Goal: Task Accomplishment & Management: Complete application form

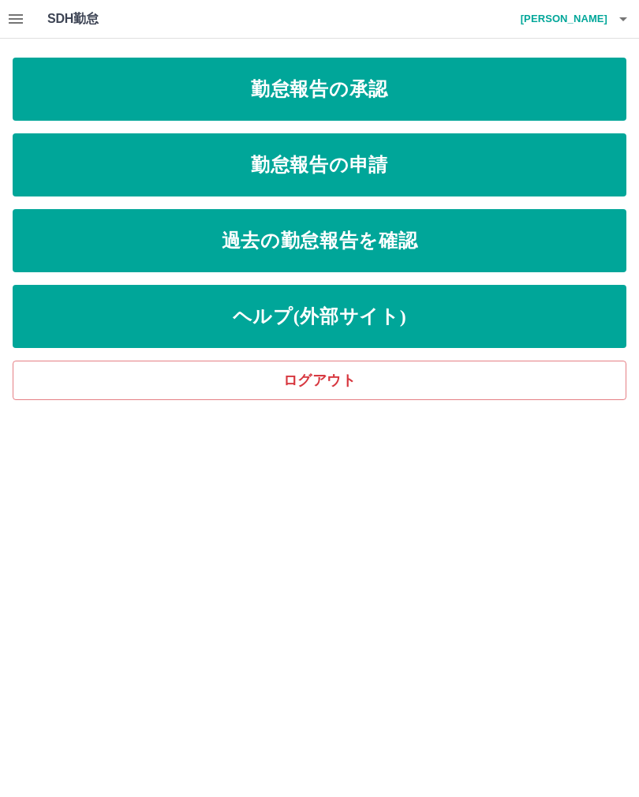
click at [483, 85] on link "勤怠報告の承認" at bounding box center [320, 89] width 614 height 63
click at [482, 85] on link "勤怠報告の承認" at bounding box center [320, 89] width 614 height 63
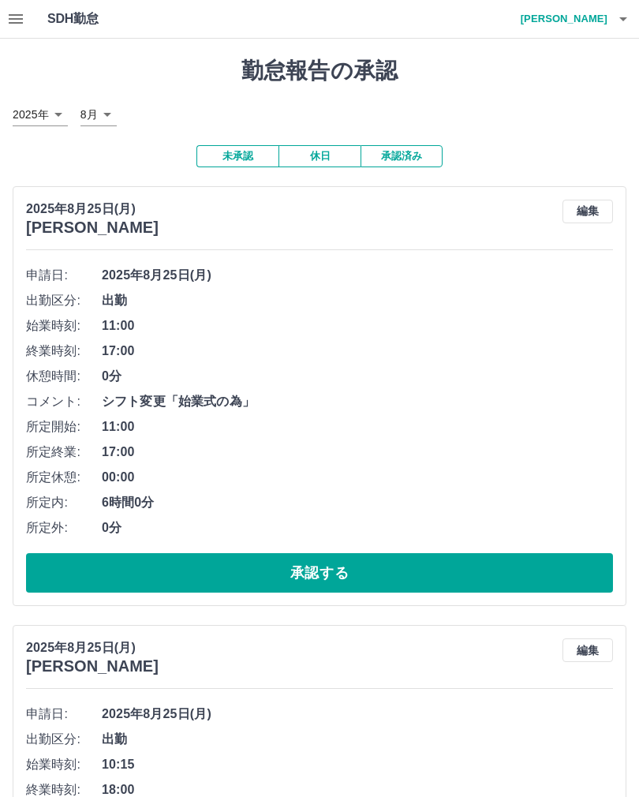
click at [359, 575] on button "承認する" at bounding box center [319, 572] width 587 height 39
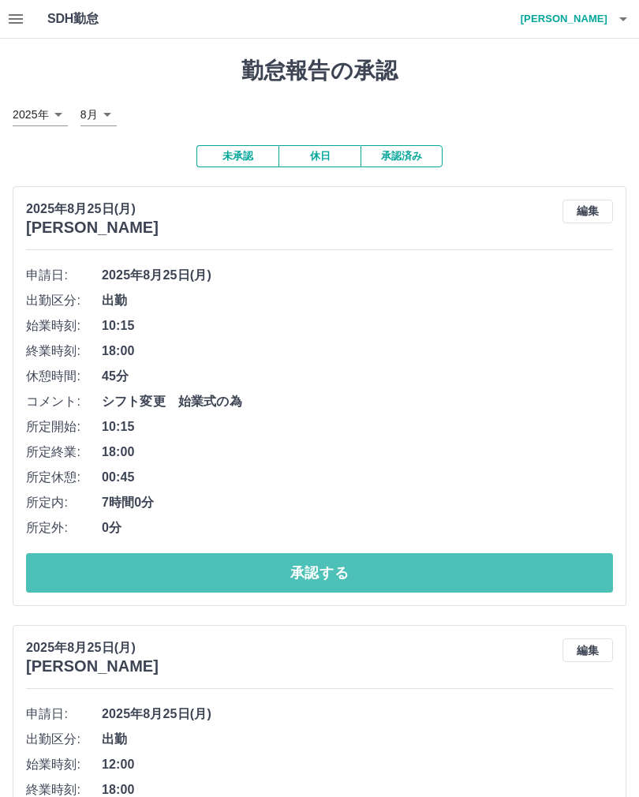
click at [354, 575] on button "承認する" at bounding box center [319, 572] width 587 height 39
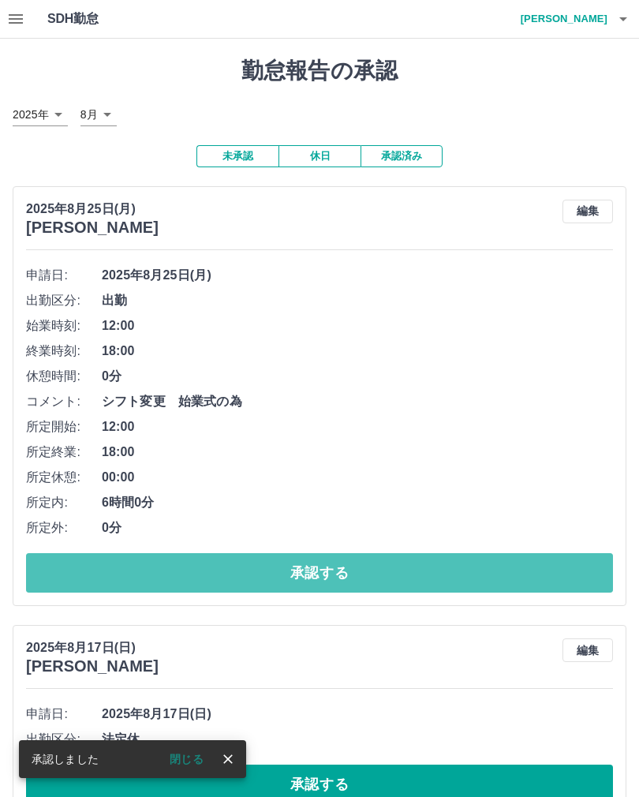
click at [392, 569] on button "承認する" at bounding box center [319, 572] width 587 height 39
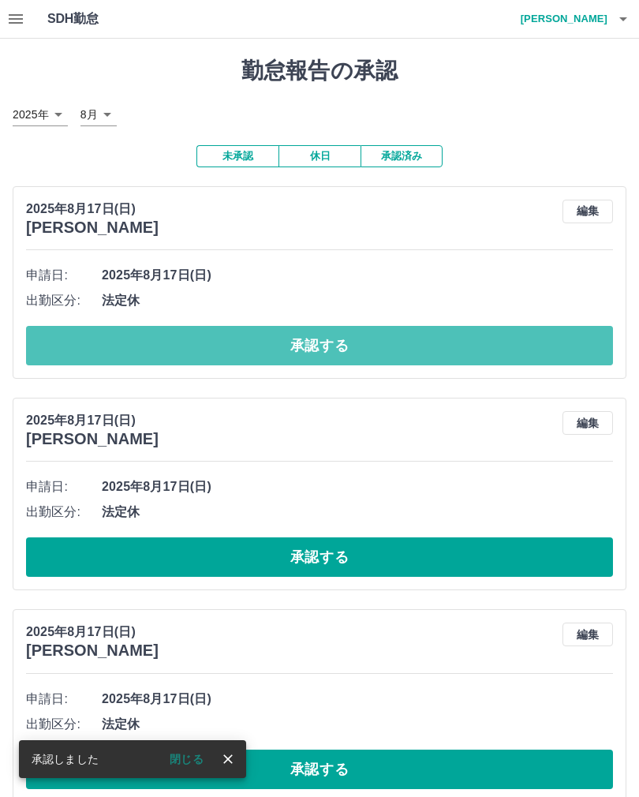
click at [365, 346] on button "承認する" at bounding box center [319, 345] width 587 height 39
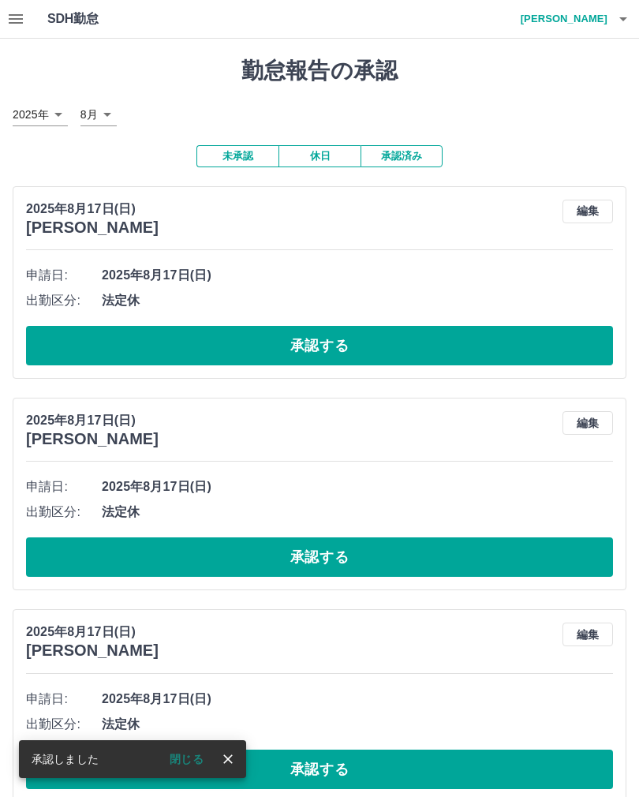
click at [347, 347] on button "承認する" at bounding box center [319, 345] width 587 height 39
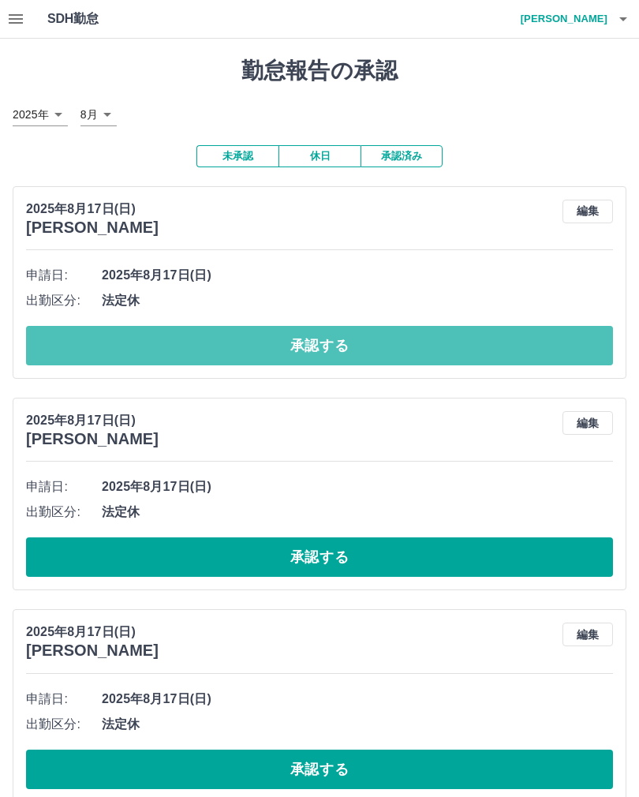
click at [331, 344] on button "承認する" at bounding box center [319, 345] width 587 height 39
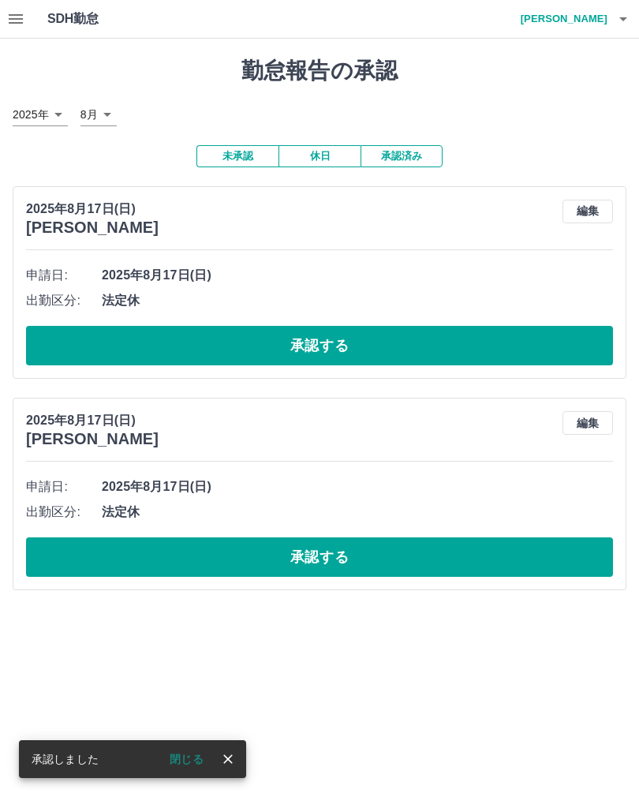
click at [364, 361] on button "承認する" at bounding box center [319, 345] width 587 height 39
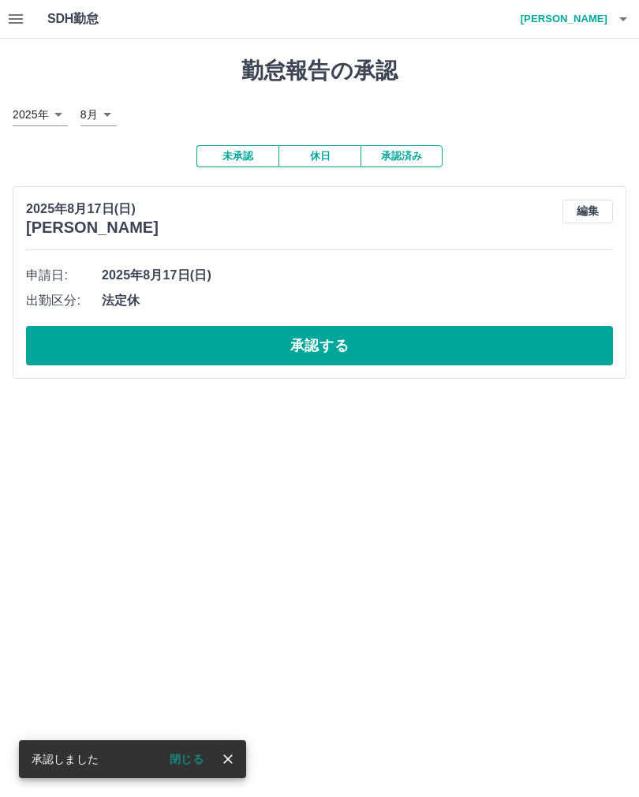
click at [361, 361] on button "承認する" at bounding box center [319, 345] width 587 height 39
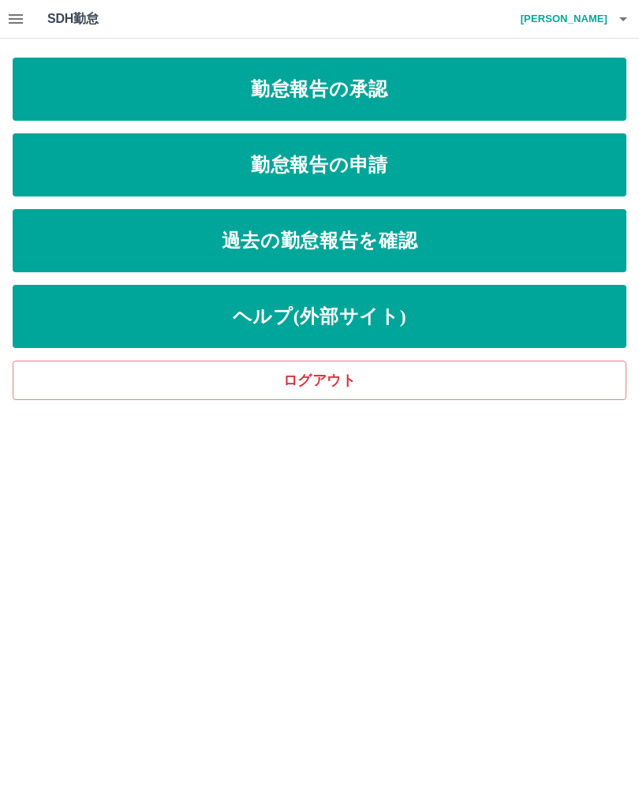
click at [428, 181] on link "勤怠報告の申請" at bounding box center [320, 164] width 614 height 63
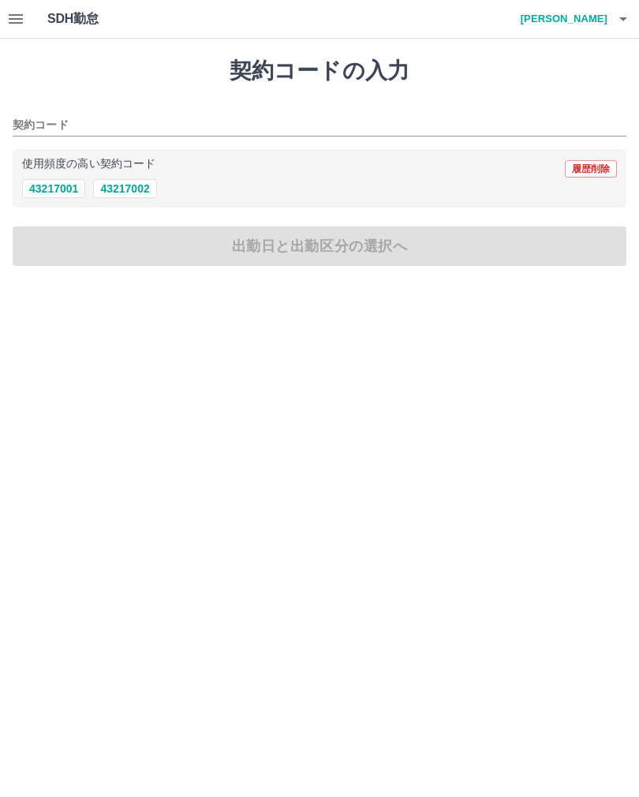
click at [150, 182] on button "43217002" at bounding box center [124, 188] width 63 height 19
type input "********"
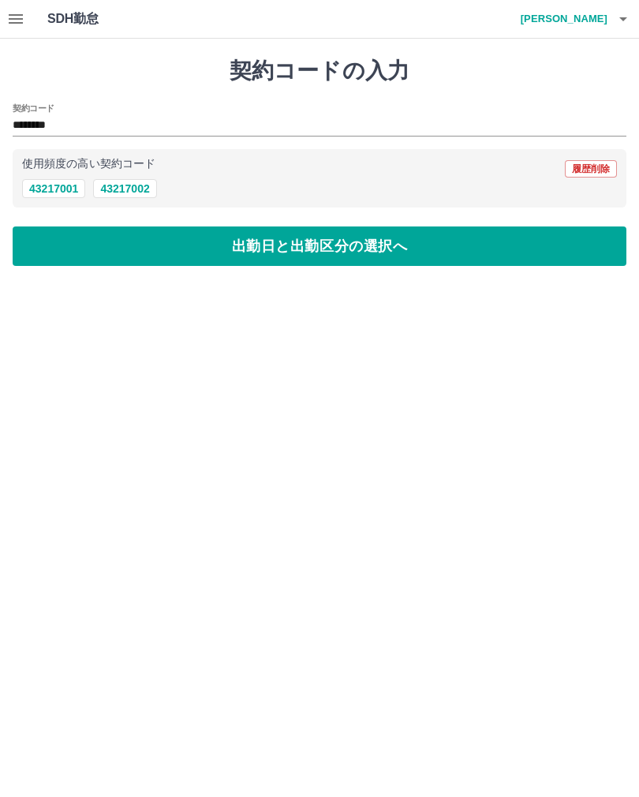
click at [399, 250] on button "出勤日と出勤区分の選択へ" at bounding box center [320, 245] width 614 height 39
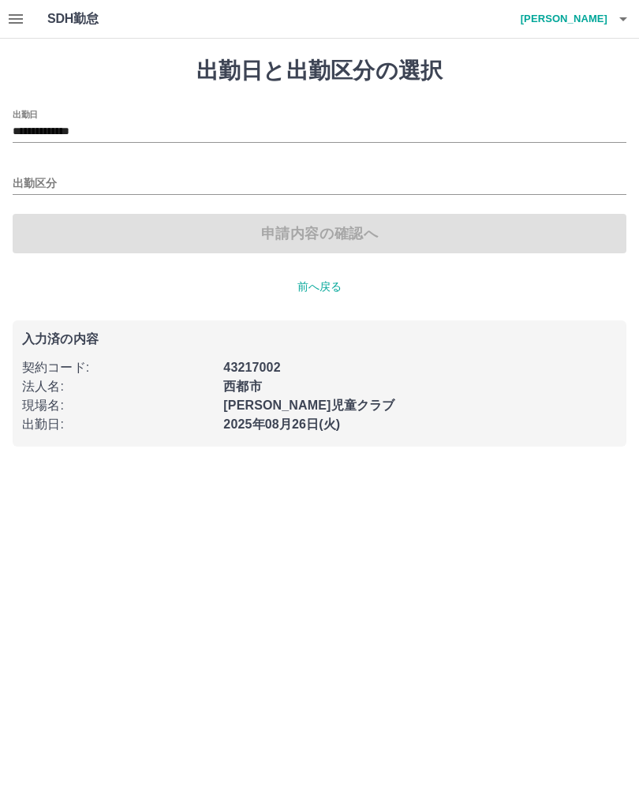
click at [51, 184] on input "出勤区分" at bounding box center [320, 184] width 614 height 20
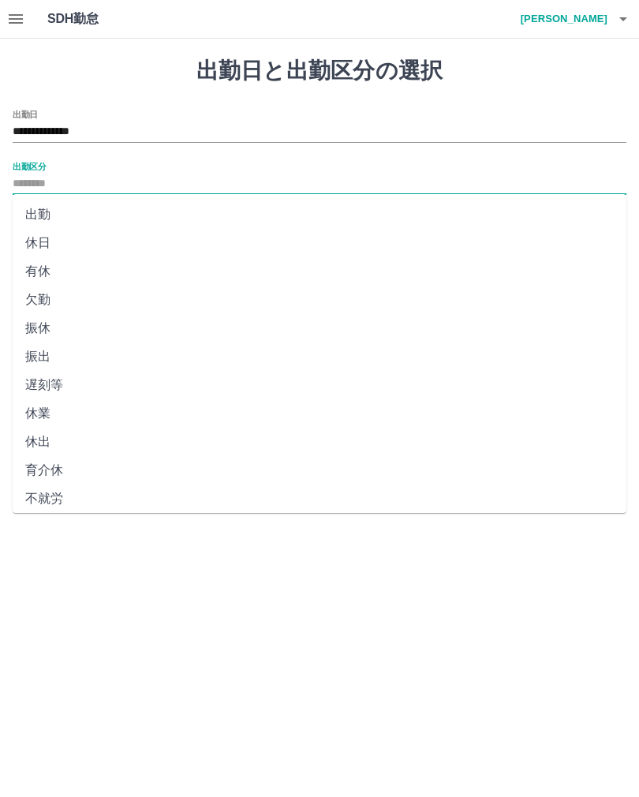
click at [51, 201] on li "出勤" at bounding box center [320, 214] width 614 height 28
type input "**"
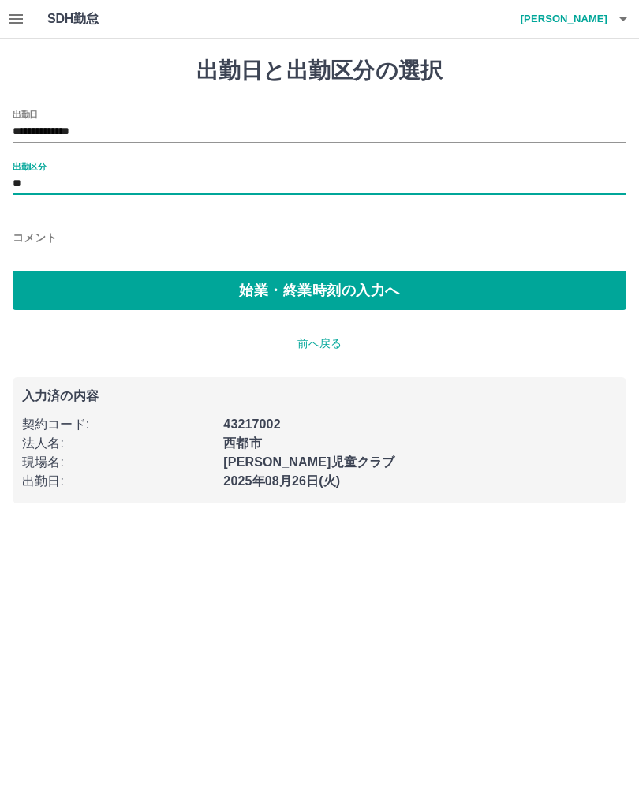
click at [67, 237] on input "コメント" at bounding box center [320, 237] width 614 height 23
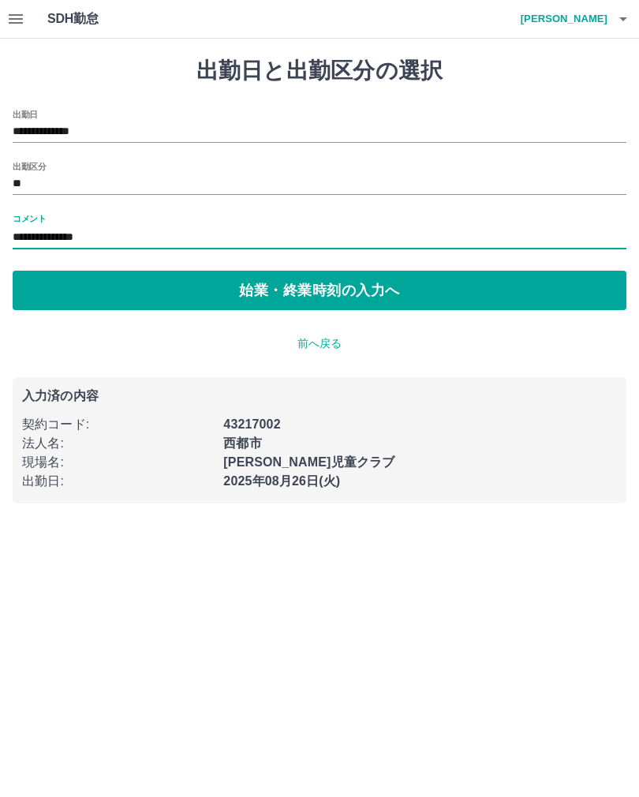
type input "**********"
click at [333, 289] on button "始業・終業時刻の入力へ" at bounding box center [320, 290] width 614 height 39
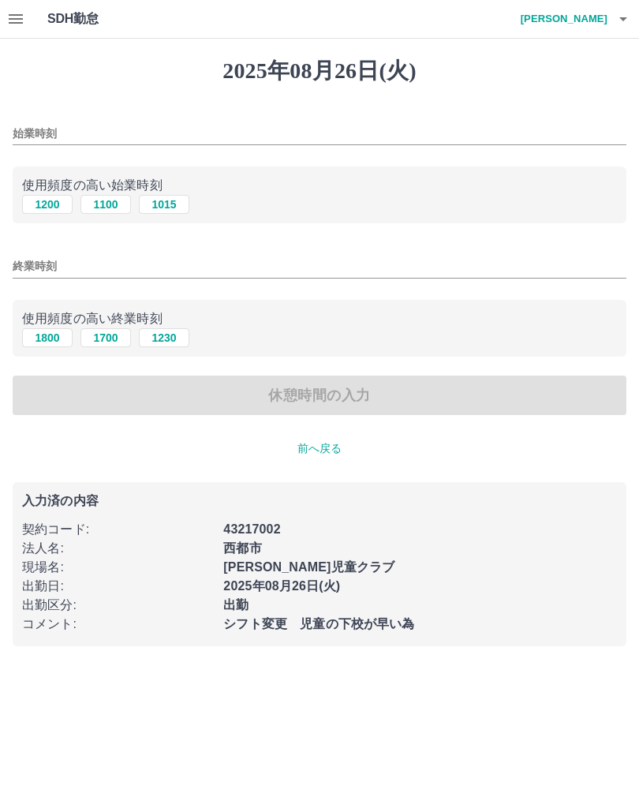
click at [51, 197] on button "1200" at bounding box center [47, 204] width 51 height 19
type input "****"
click at [54, 339] on button "1800" at bounding box center [47, 337] width 51 height 19
type input "****"
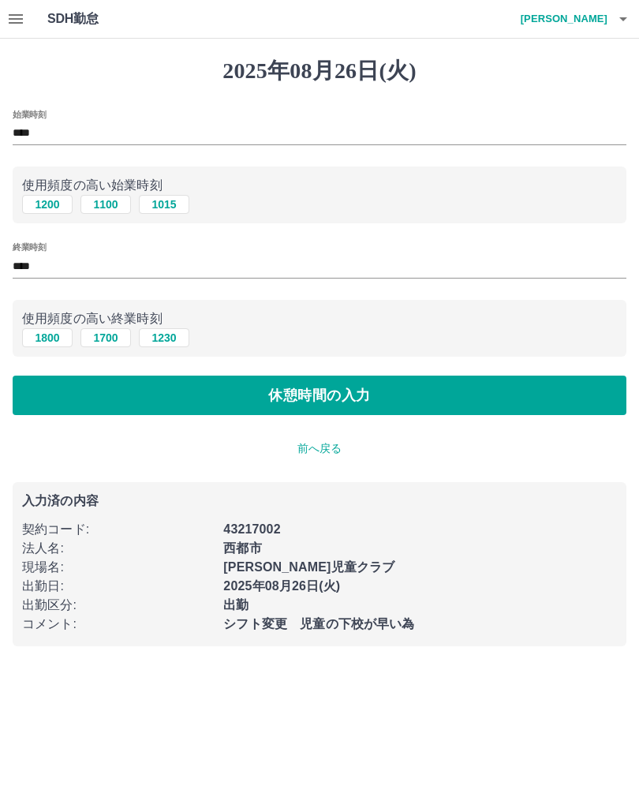
click at [355, 400] on button "休憩時間の入力" at bounding box center [320, 395] width 614 height 39
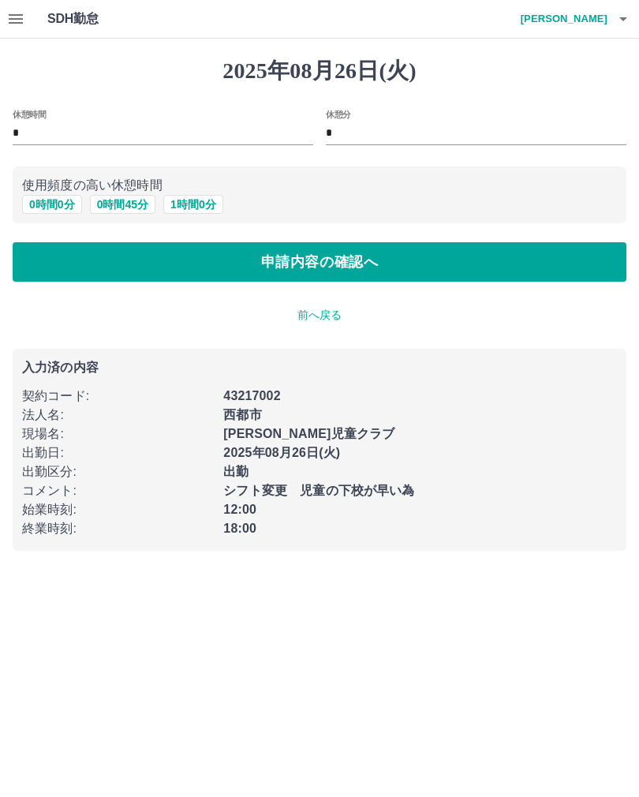
click at [63, 196] on button "0 時間 0 分" at bounding box center [52, 204] width 60 height 19
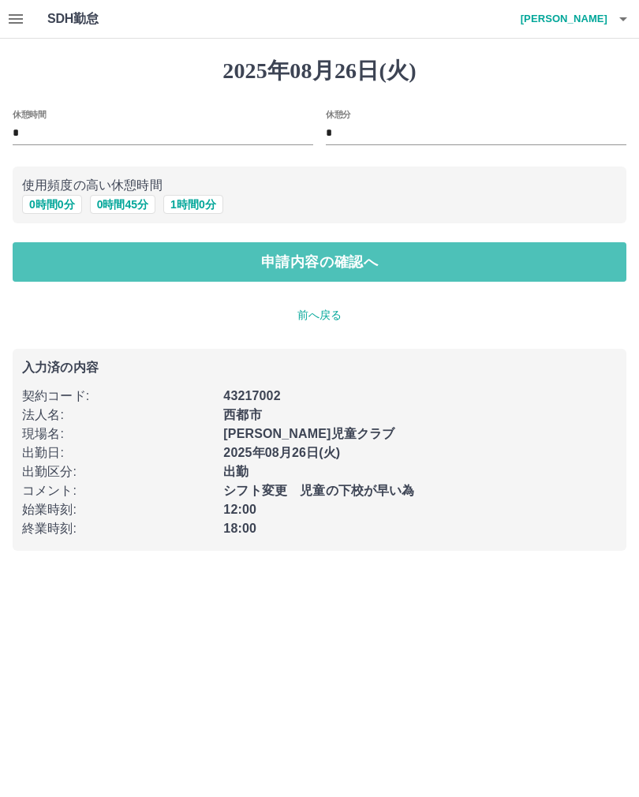
click at [351, 270] on button "申請内容の確認へ" at bounding box center [320, 261] width 614 height 39
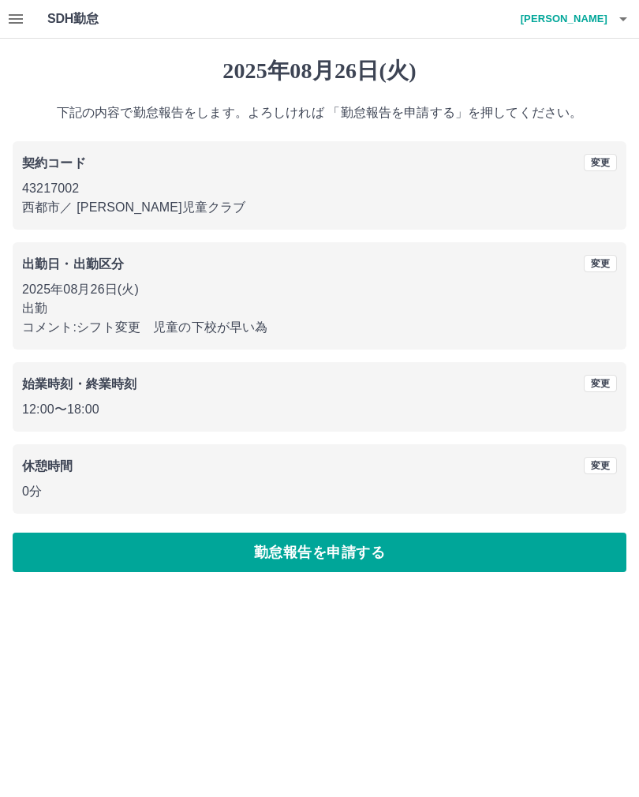
click at [353, 554] on button "勤怠報告を申請する" at bounding box center [320, 552] width 614 height 39
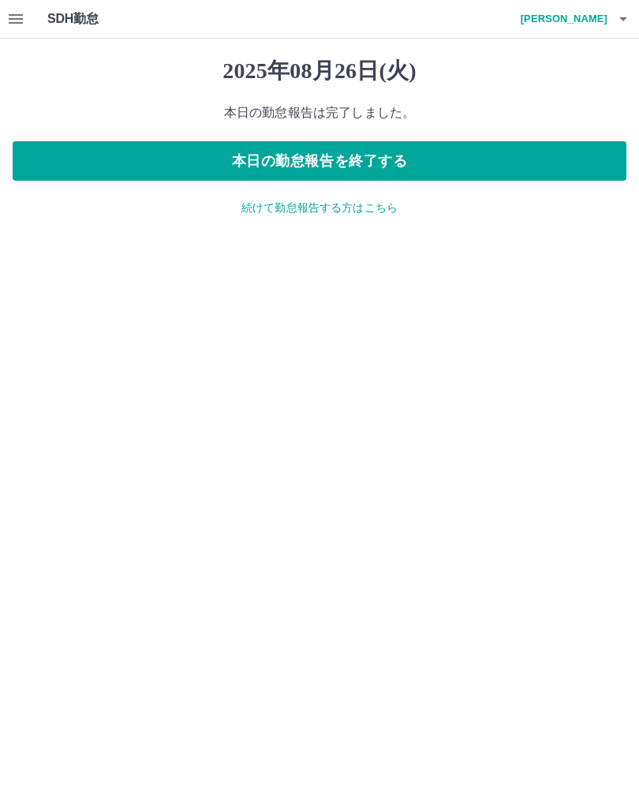
click at [0, 36] on html "SDH勤怠 兒玉　響子 2025年08月26日(火) 本日の勤怠報告は完了しました。 本日の勤怠報告を終了する 続けて勤怠報告する方はこちら SDH勤怠" at bounding box center [319, 117] width 639 height 235
click at [11, 24] on icon "button" at bounding box center [15, 18] width 19 height 19
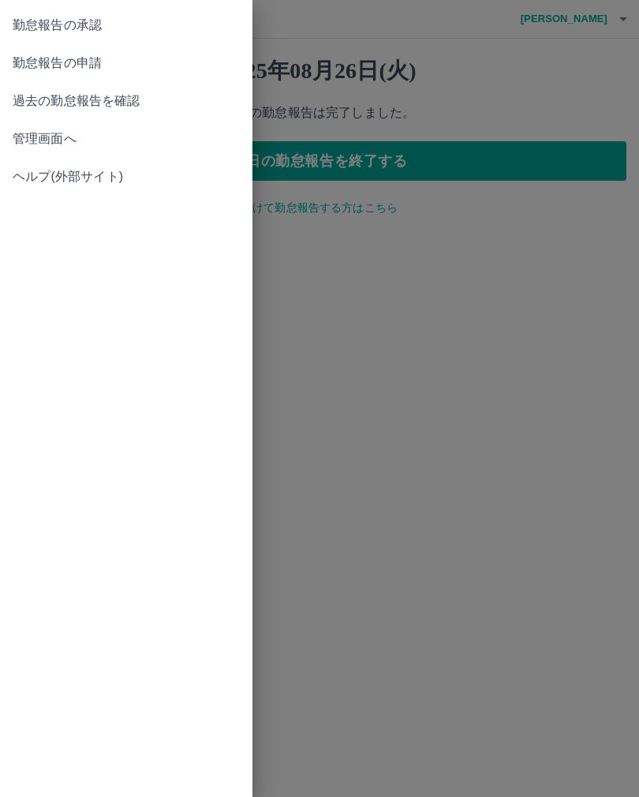
click at [10, 134] on link "管理画面へ" at bounding box center [126, 139] width 253 height 38
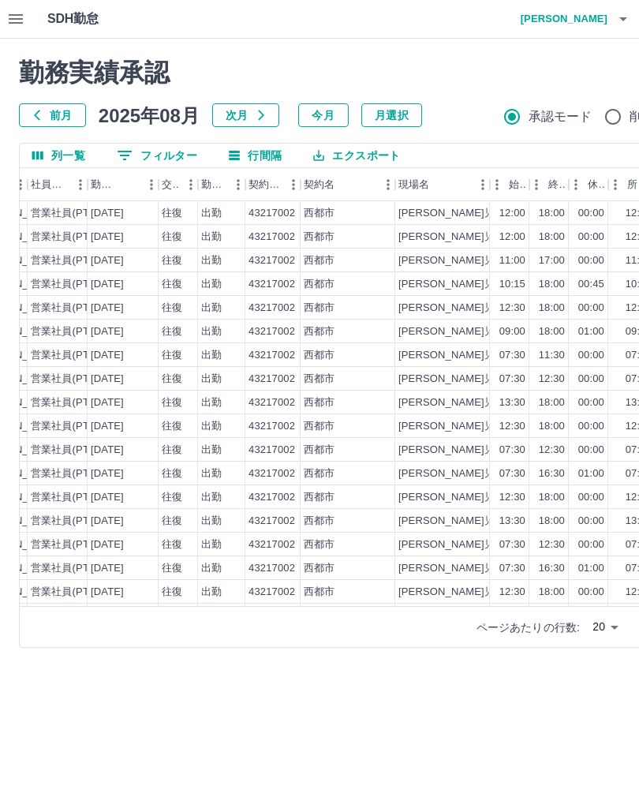
scroll to position [0, 228]
click at [637, 11] on button "button" at bounding box center [624, 19] width 32 height 38
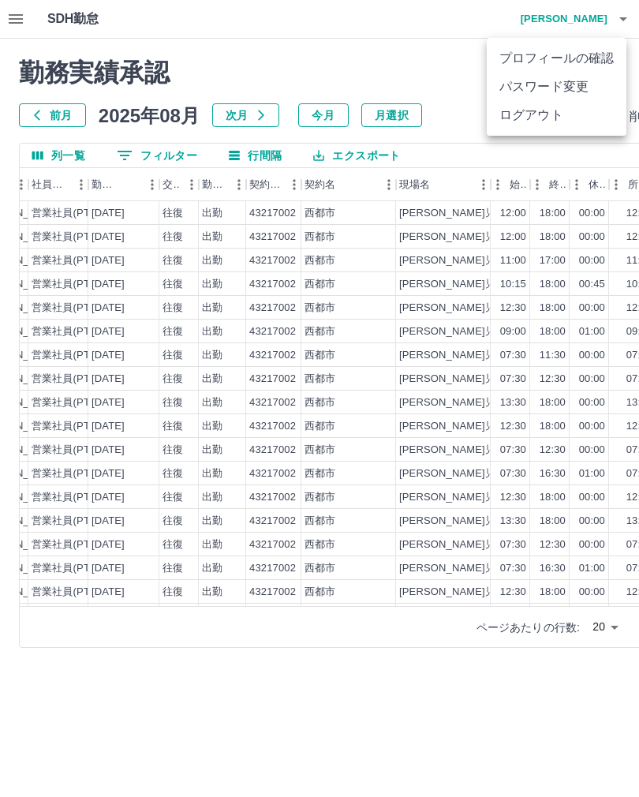
click at [358, 59] on div at bounding box center [319, 398] width 639 height 797
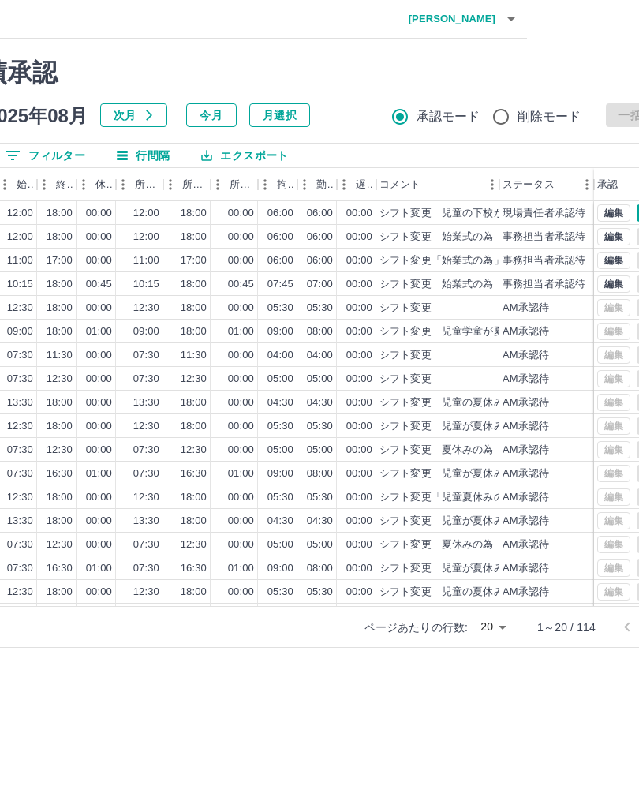
scroll to position [0, 112]
click at [74, 500] on div "18:00" at bounding box center [56, 497] width 39 height 24
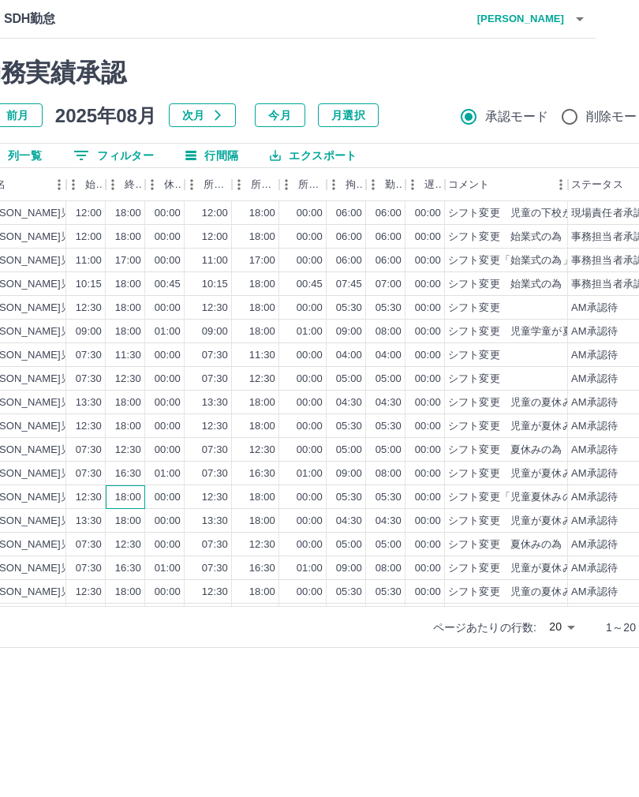
scroll to position [0, 43]
click at [587, 26] on icon "button" at bounding box center [580, 18] width 19 height 19
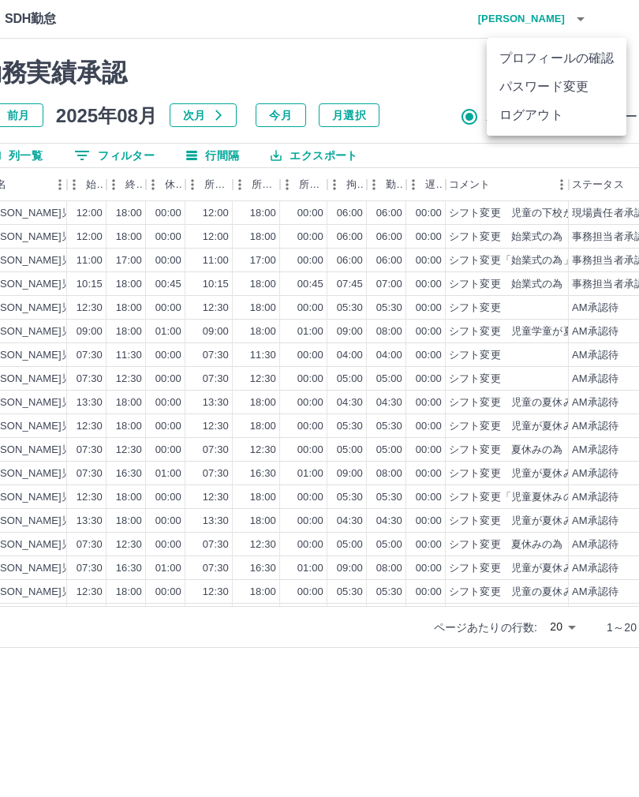
click at [543, 116] on li "ログアウト" at bounding box center [557, 115] width 140 height 28
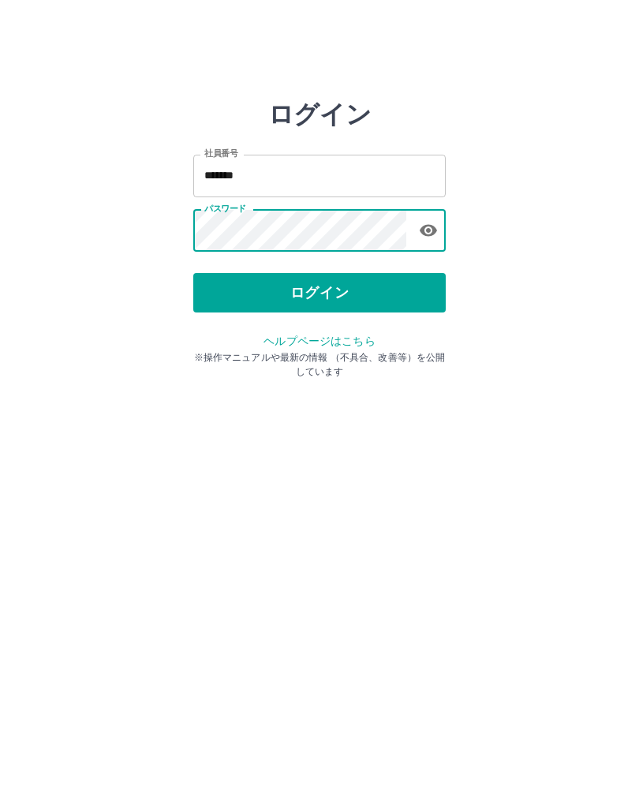
click at [283, 294] on button "ログイン" at bounding box center [319, 292] width 253 height 39
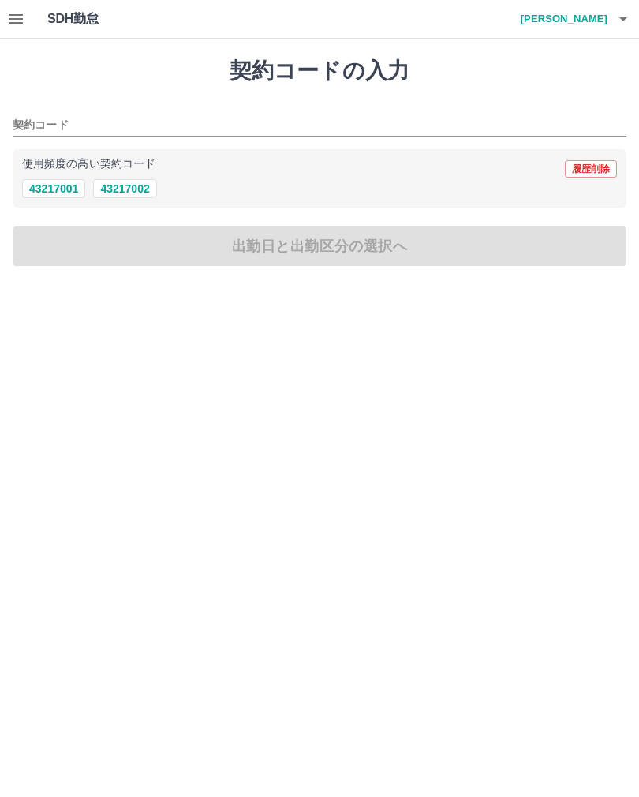
click at [133, 184] on button "43217002" at bounding box center [124, 188] width 63 height 19
type input "********"
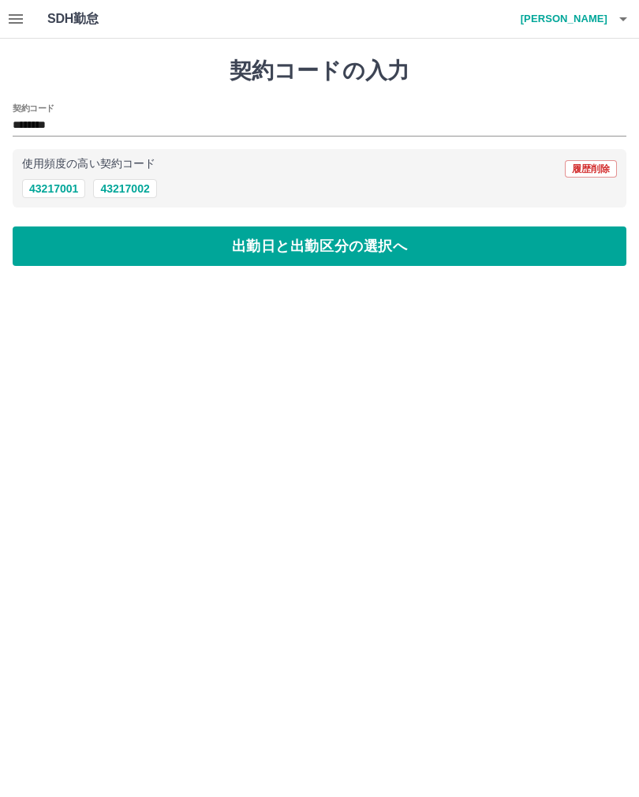
click at [303, 245] on button "出勤日と出勤区分の選択へ" at bounding box center [320, 245] width 614 height 39
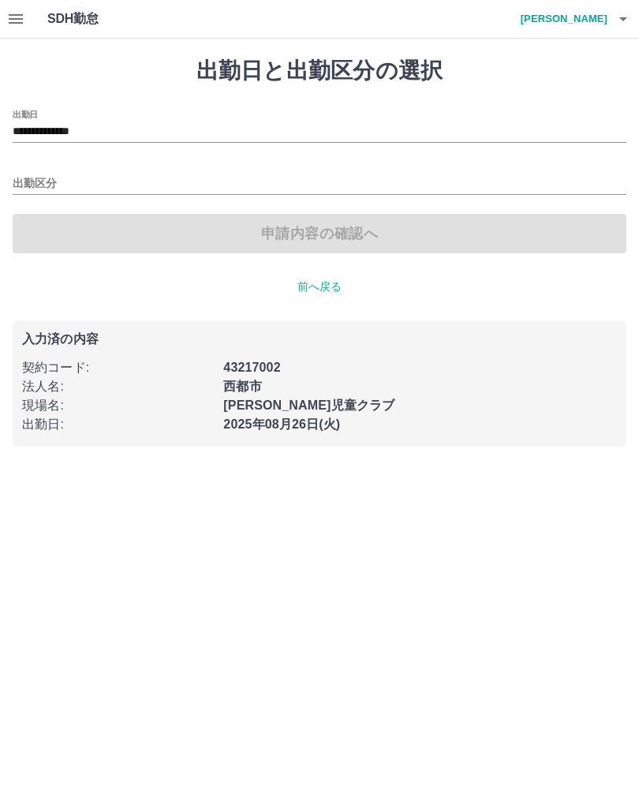
click at [38, 180] on input "出勤区分" at bounding box center [320, 184] width 614 height 20
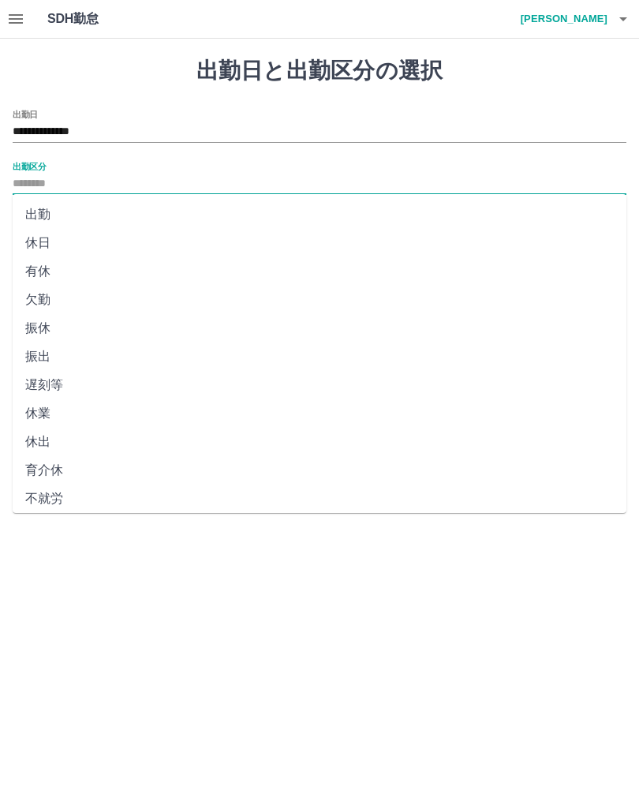
click at [39, 204] on li "出勤" at bounding box center [320, 214] width 614 height 28
type input "**"
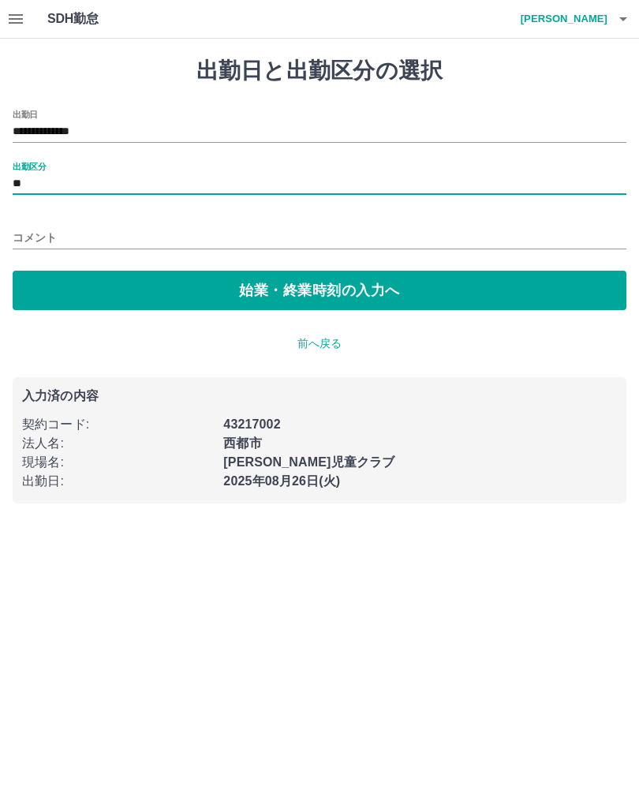
click at [259, 292] on button "始業・終業時刻の入力へ" at bounding box center [320, 290] width 614 height 39
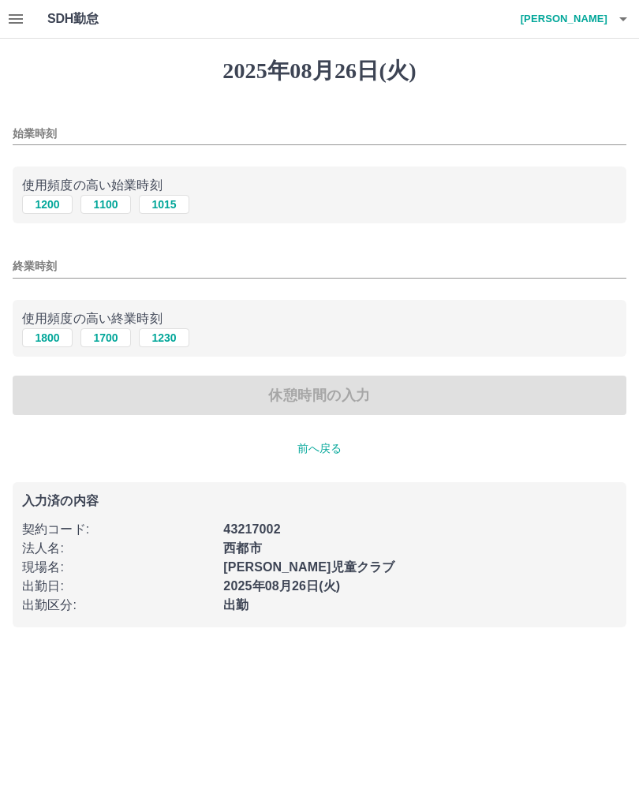
click at [39, 133] on input "始業時刻" at bounding box center [320, 133] width 614 height 23
type input "****"
click at [47, 271] on input "終業時刻" at bounding box center [320, 266] width 614 height 23
click at [43, 334] on button "1800" at bounding box center [47, 337] width 51 height 19
type input "****"
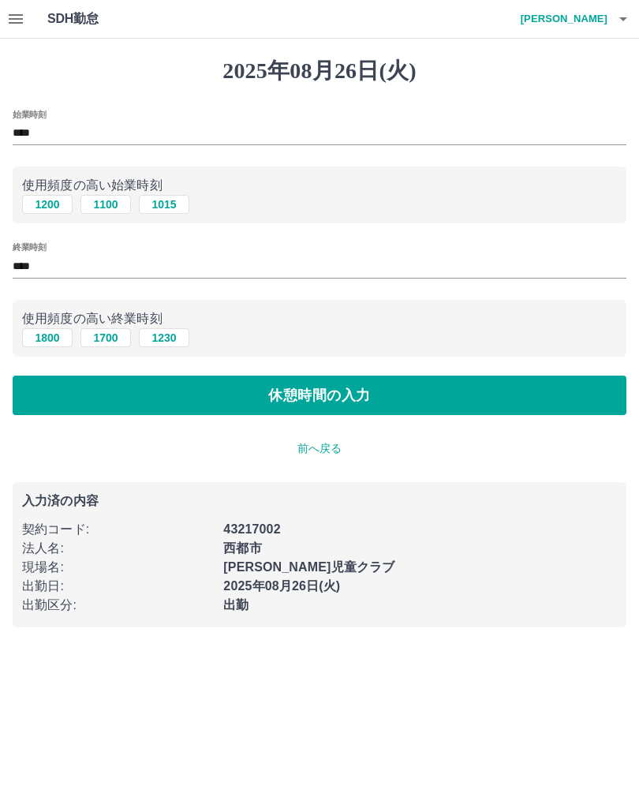
click at [282, 400] on button "休憩時間の入力" at bounding box center [320, 395] width 614 height 39
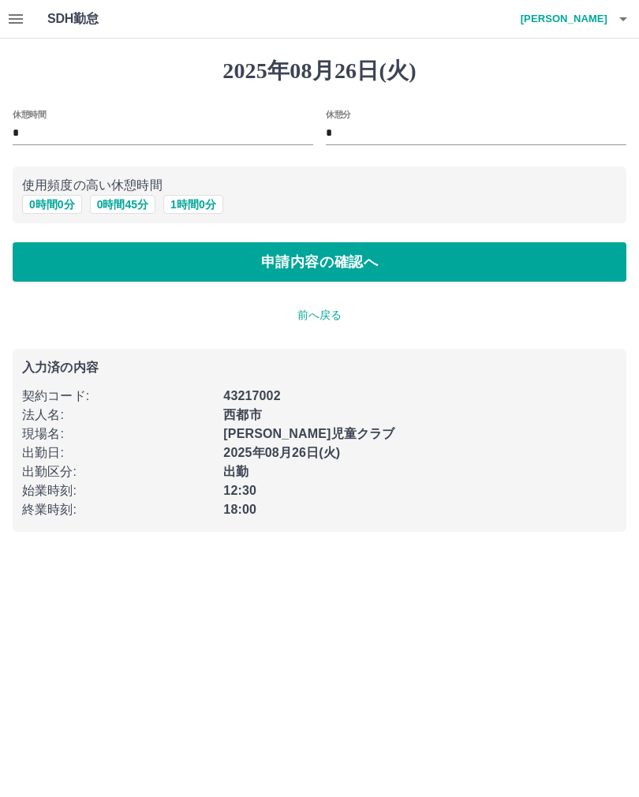
click at [43, 200] on button "0 時間 0 分" at bounding box center [52, 204] width 60 height 19
click at [268, 263] on button "申請内容の確認へ" at bounding box center [320, 261] width 614 height 39
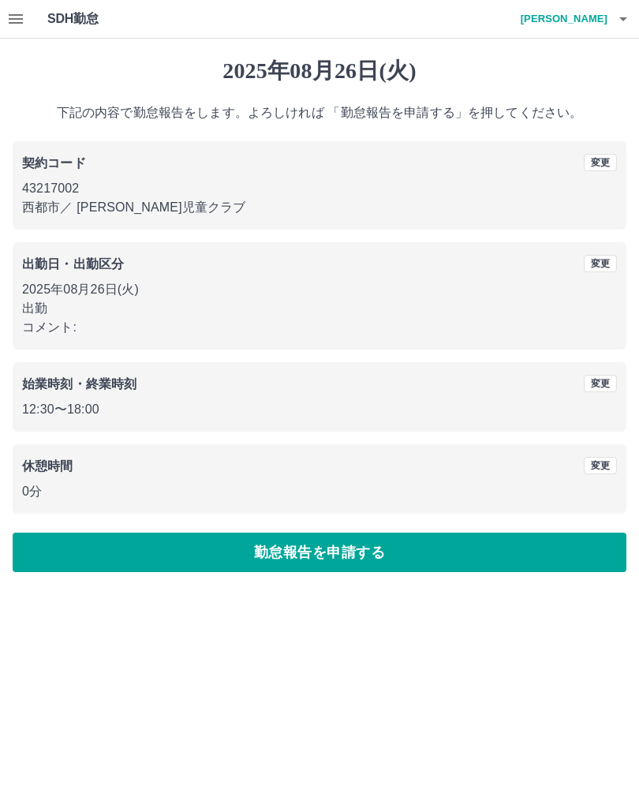
click at [604, 264] on button "変更" at bounding box center [600, 263] width 33 height 17
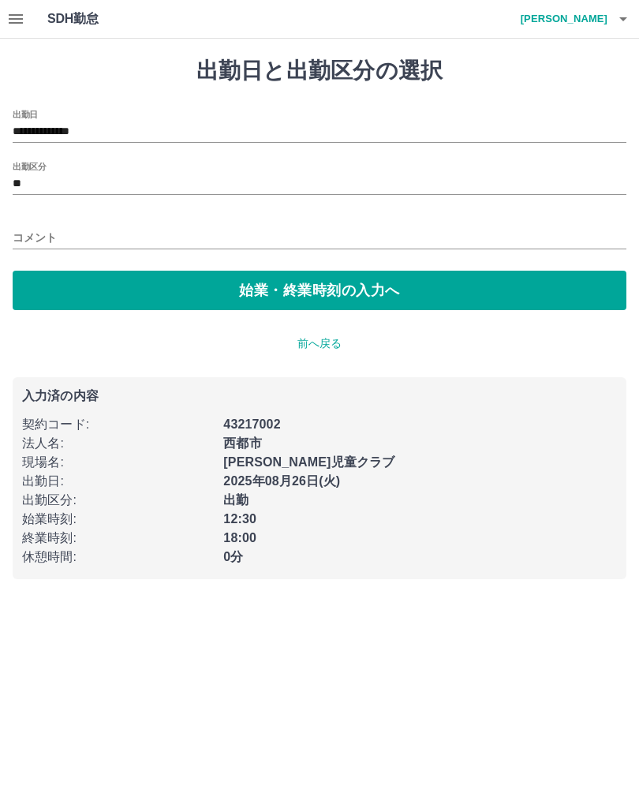
click at [82, 226] on input "コメント" at bounding box center [320, 237] width 614 height 23
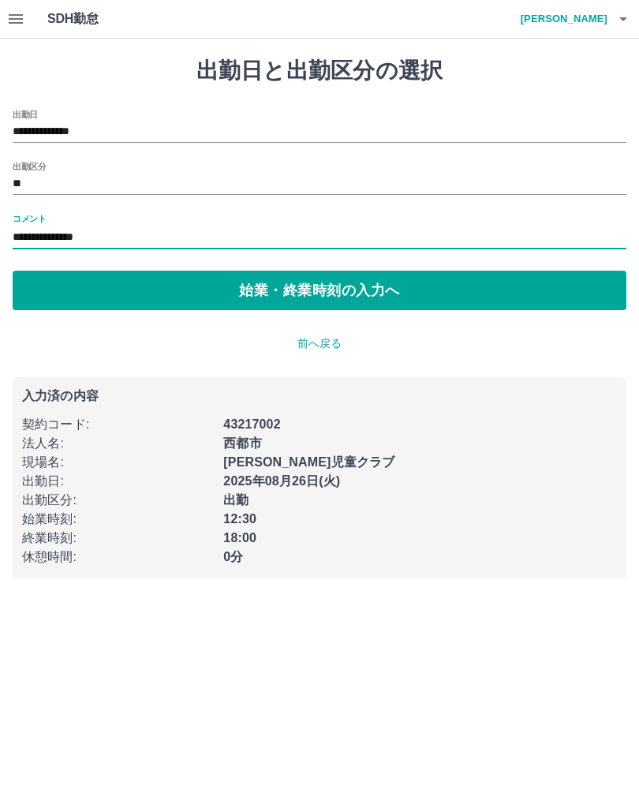
type input "**********"
click at [267, 286] on button "始業・終業時刻の入力へ" at bounding box center [320, 290] width 614 height 39
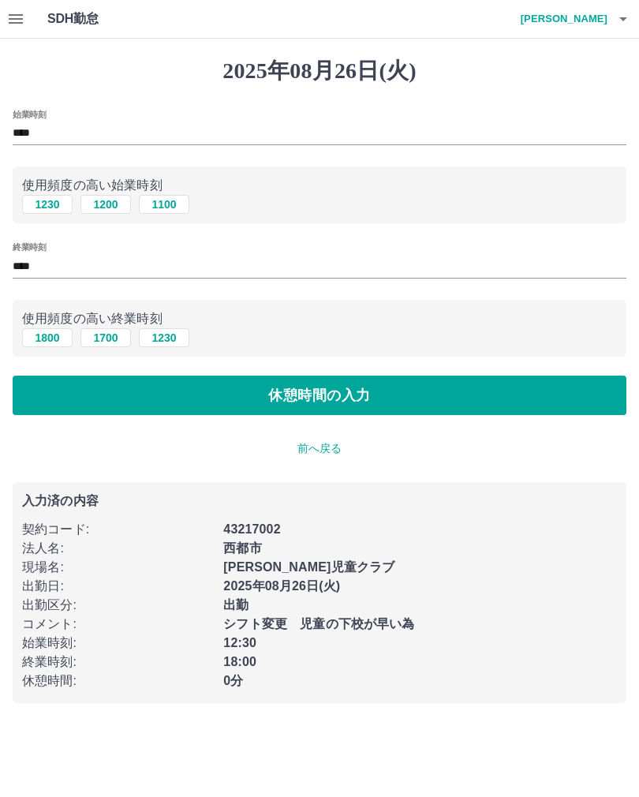
click at [298, 396] on button "休憩時間の入力" at bounding box center [320, 395] width 614 height 39
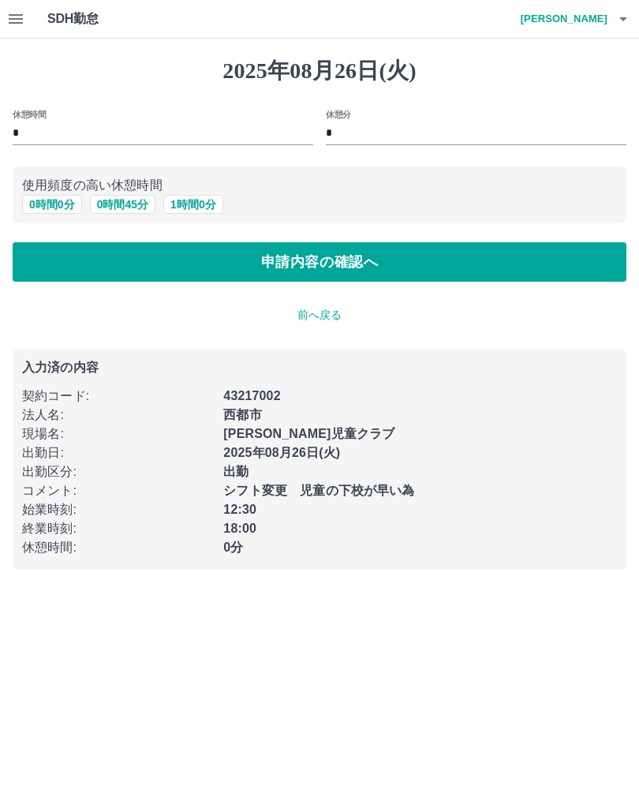
click at [301, 254] on button "申請内容の確認へ" at bounding box center [320, 261] width 614 height 39
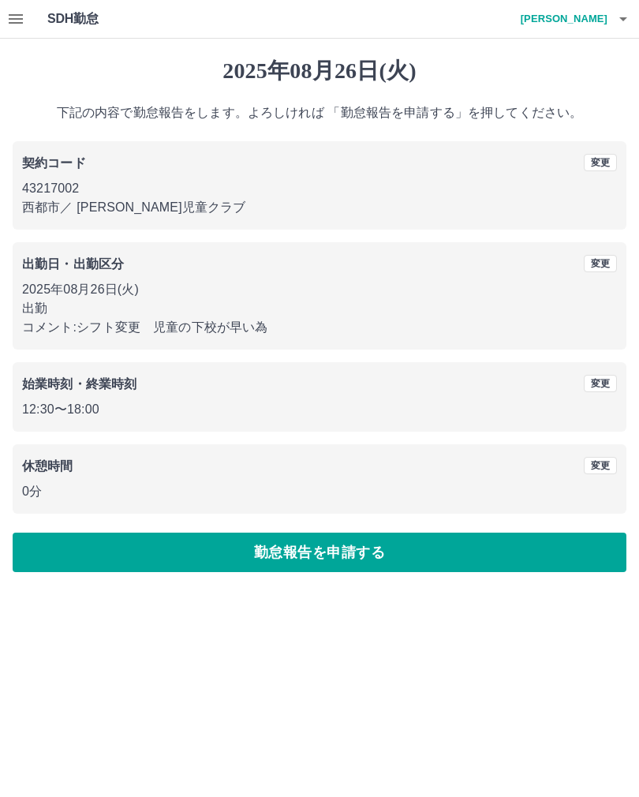
click at [359, 554] on button "勤怠報告を申請する" at bounding box center [320, 552] width 614 height 39
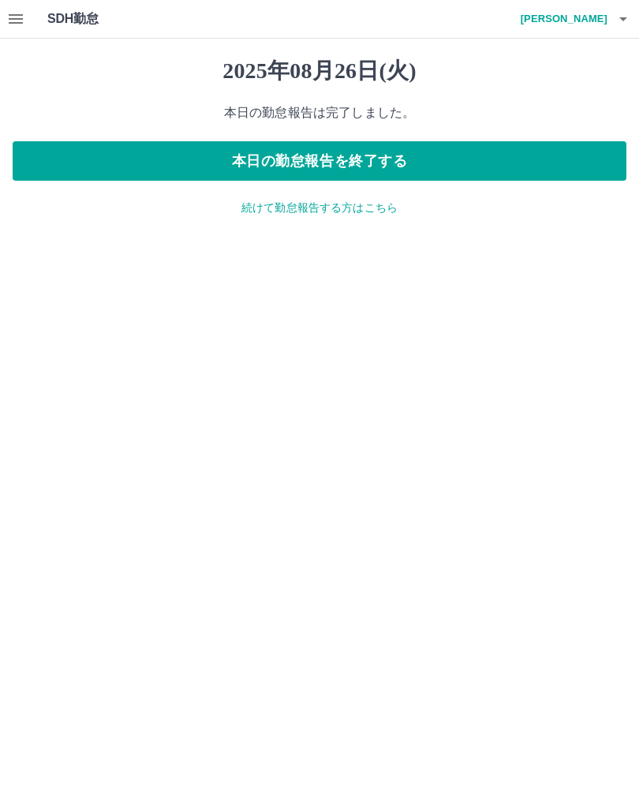
click at [342, 150] on button "本日の勤怠報告を終了する" at bounding box center [320, 160] width 614 height 39
